Goal: Task Accomplishment & Management: Complete application form

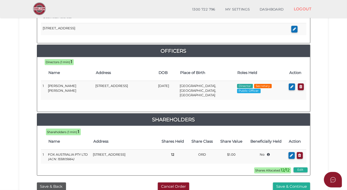
scroll to position [243, 0]
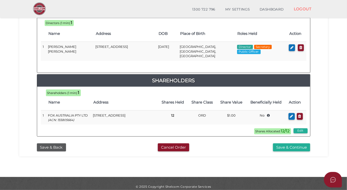
click at [286, 143] on button "Save & Continue" at bounding box center [291, 147] width 37 height 8
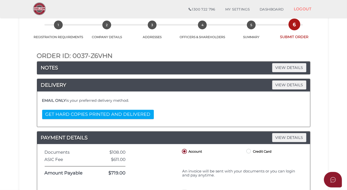
scroll to position [68, 0]
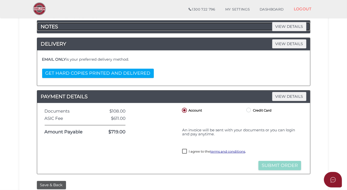
click at [94, 26] on h4 "NOTES VIEW DETAILS" at bounding box center [173, 27] width 273 height 8
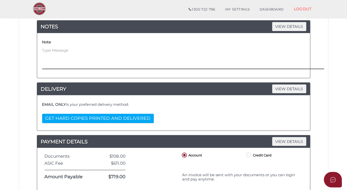
click at [49, 49] on textarea at bounding box center [211, 59] width 338 height 22
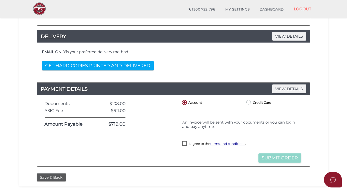
scroll to position [137, 0]
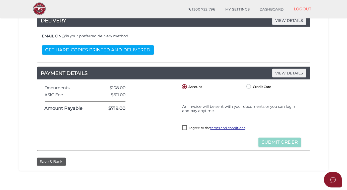
type textarea "Please cc. [EMAIL_ADDRESS][DOMAIN_NAME] Thanks"
click at [185, 127] on label "I agree to the terms and conditions ." at bounding box center [214, 128] width 64 height 6
checkbox input "true"
click at [277, 141] on button "Submit Order" at bounding box center [279, 142] width 43 height 9
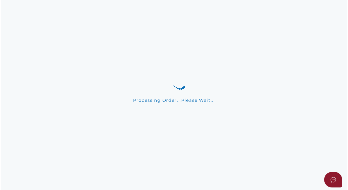
scroll to position [0, 0]
